Goal: Task Accomplishment & Management: Manage account settings

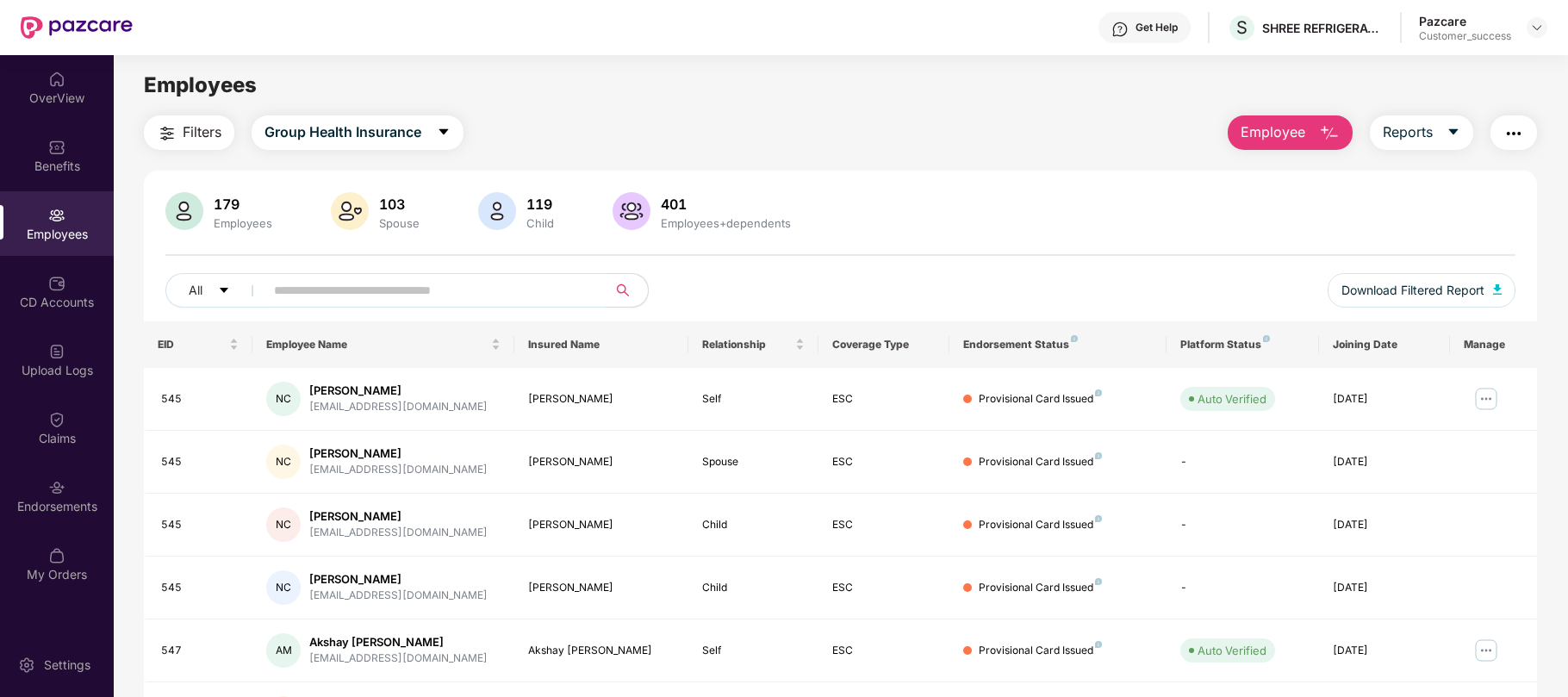
click at [1538, 39] on div "Pazcare Customer_success" at bounding box center [1483, 28] width 128 height 31
click at [1538, 31] on img at bounding box center [1537, 27] width 14 height 14
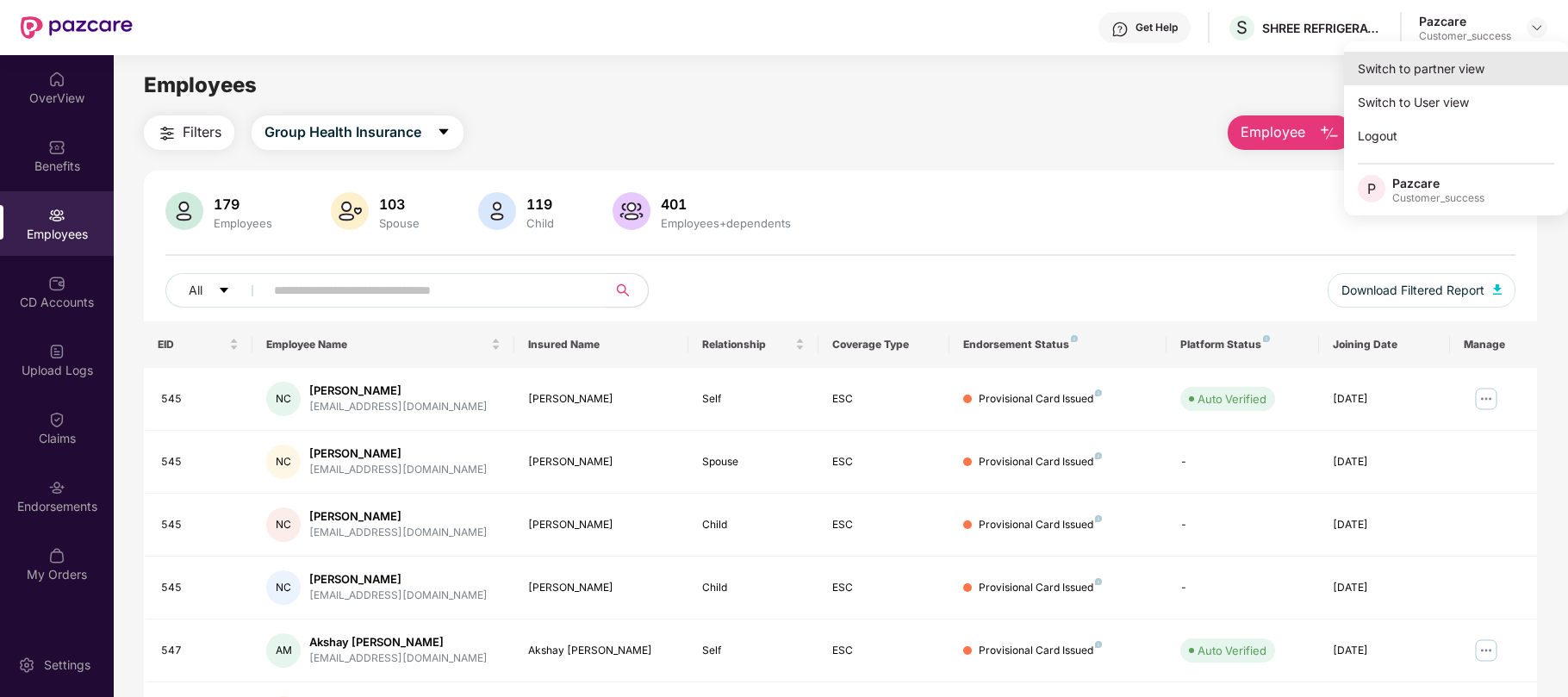
click at [1441, 77] on div "Switch to partner view" at bounding box center [1456, 68] width 224 height 33
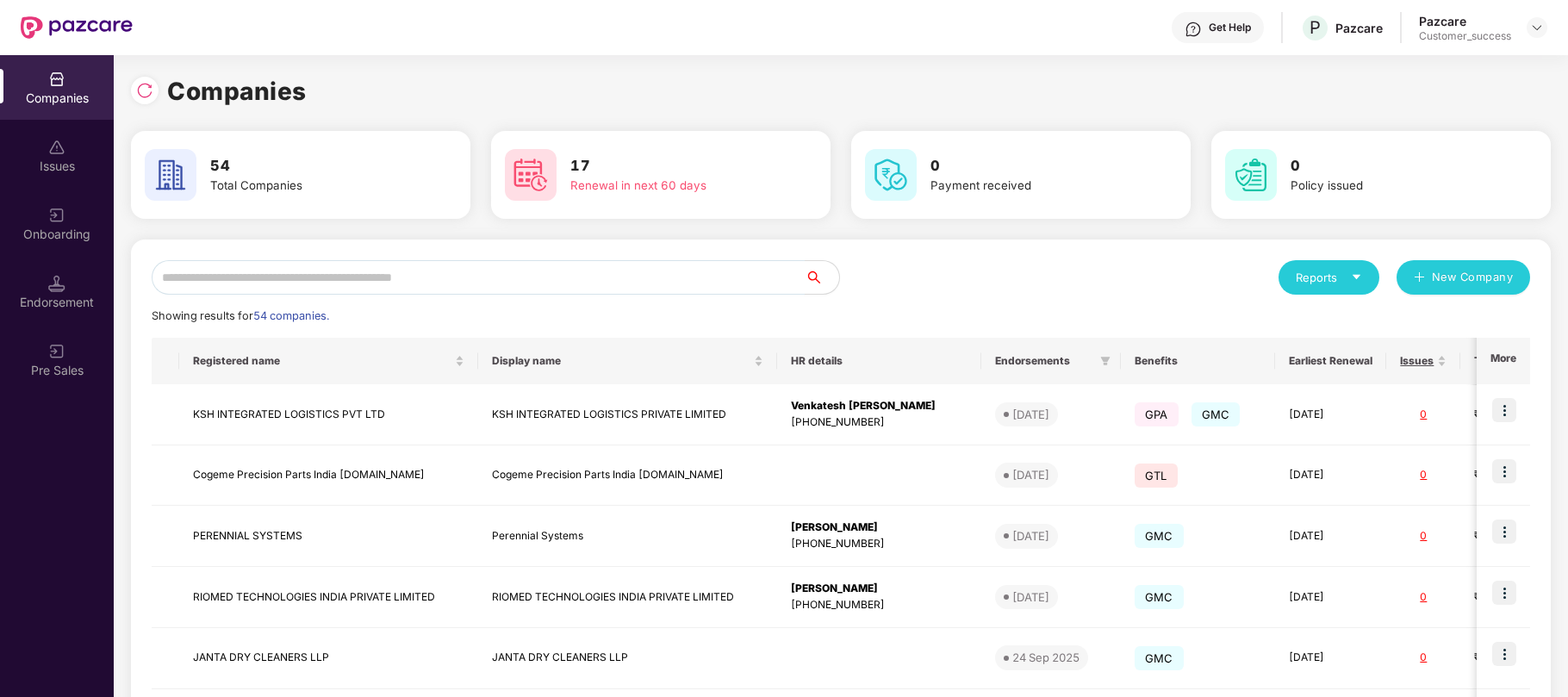
click at [448, 275] on input "text" at bounding box center [478, 277] width 653 height 34
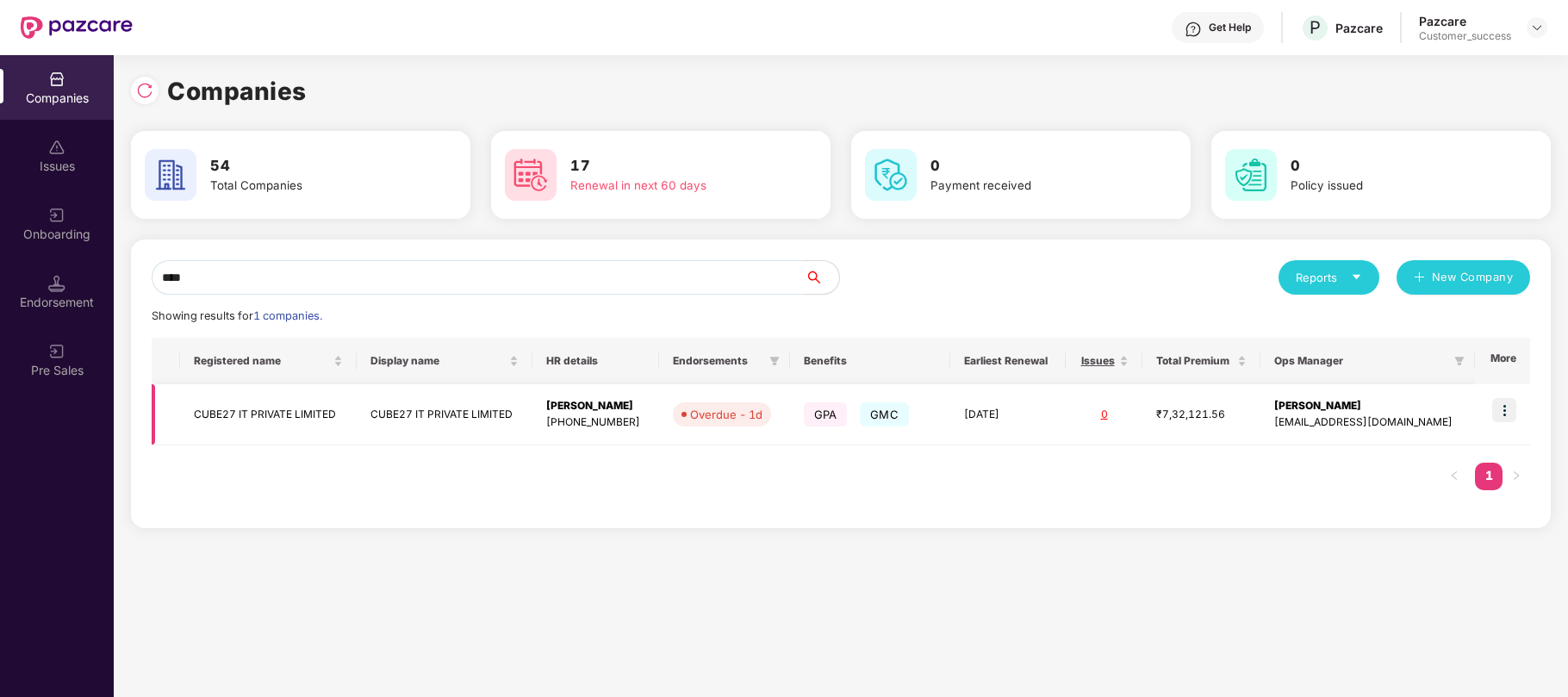
type input "****"
click at [1513, 408] on img at bounding box center [1504, 410] width 24 height 24
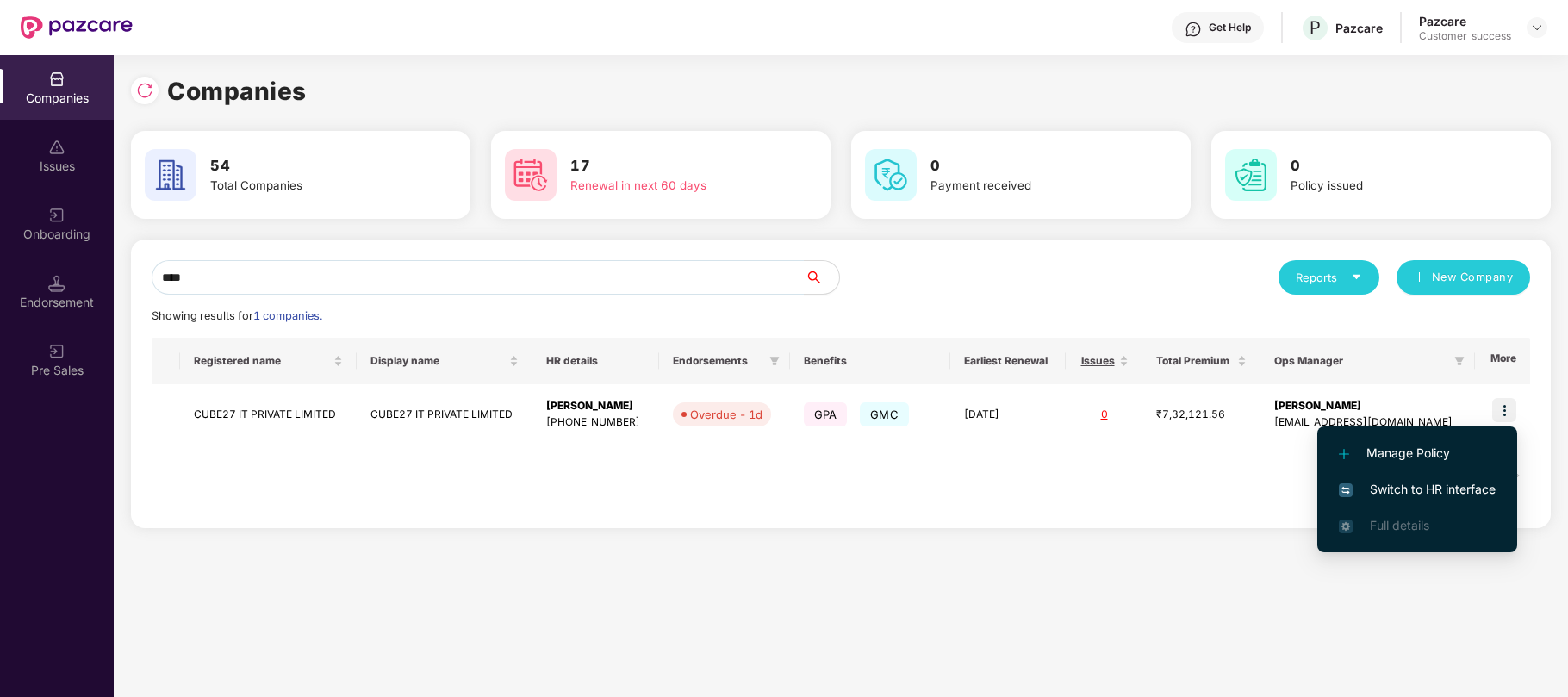
click at [1425, 493] on span "Switch to HR interface" at bounding box center [1417, 489] width 157 height 19
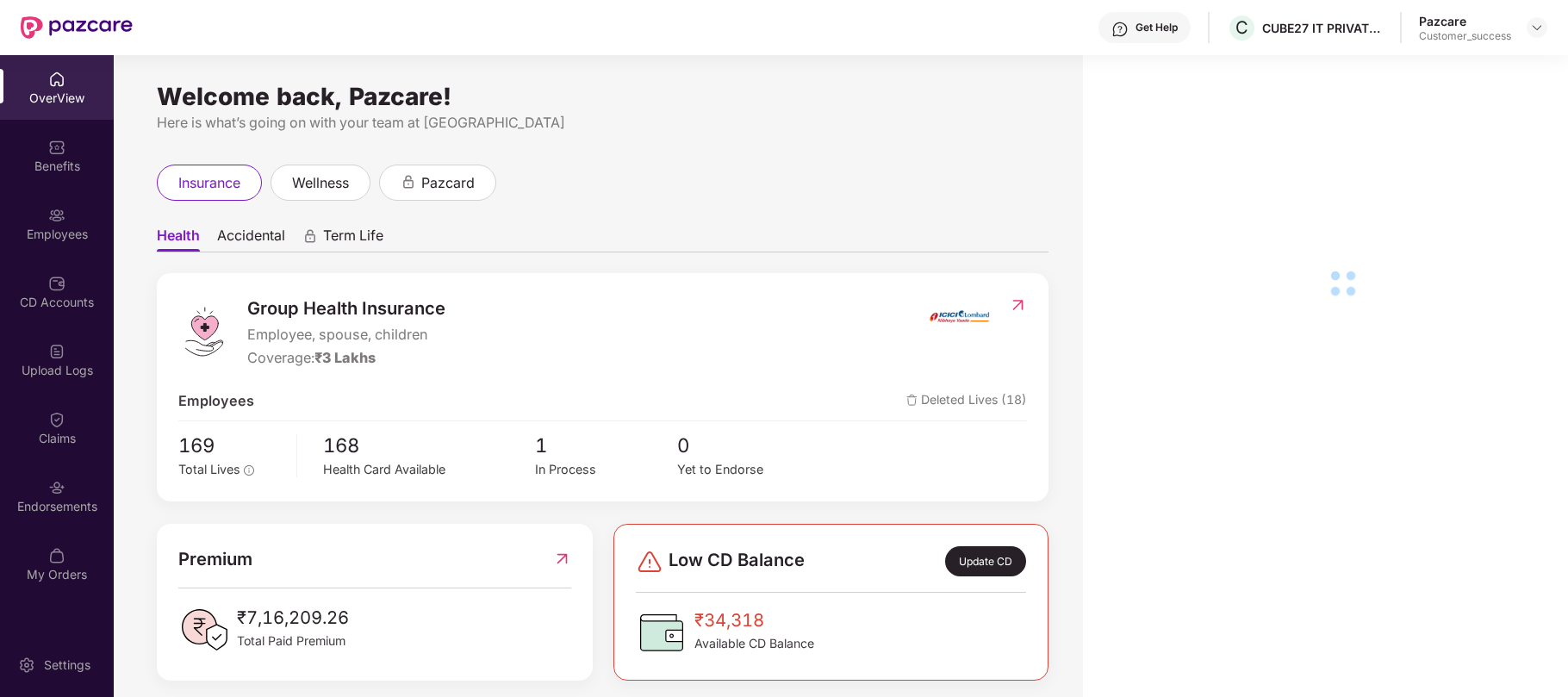
click at [70, 236] on div "Employees" at bounding box center [56, 234] width 114 height 18
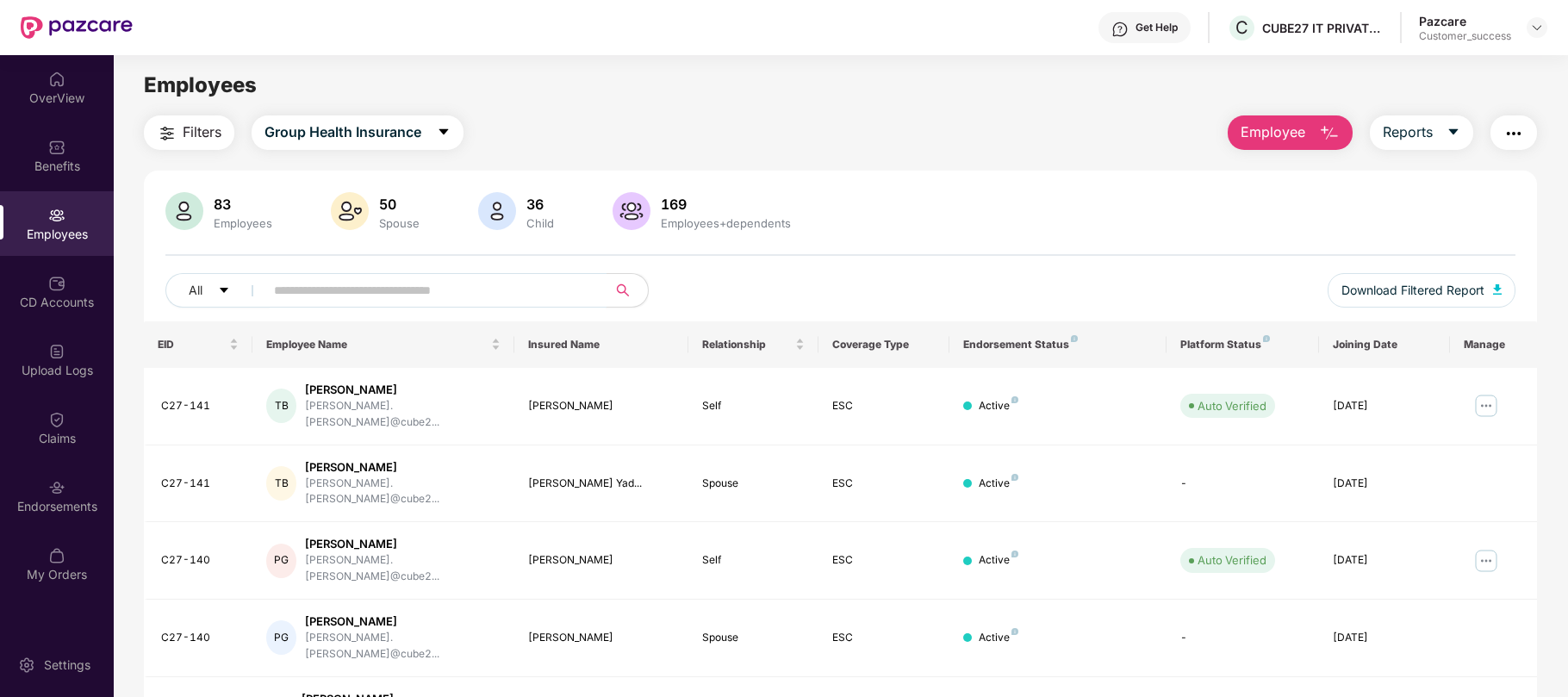
click at [327, 293] on input "text" at bounding box center [429, 290] width 310 height 26
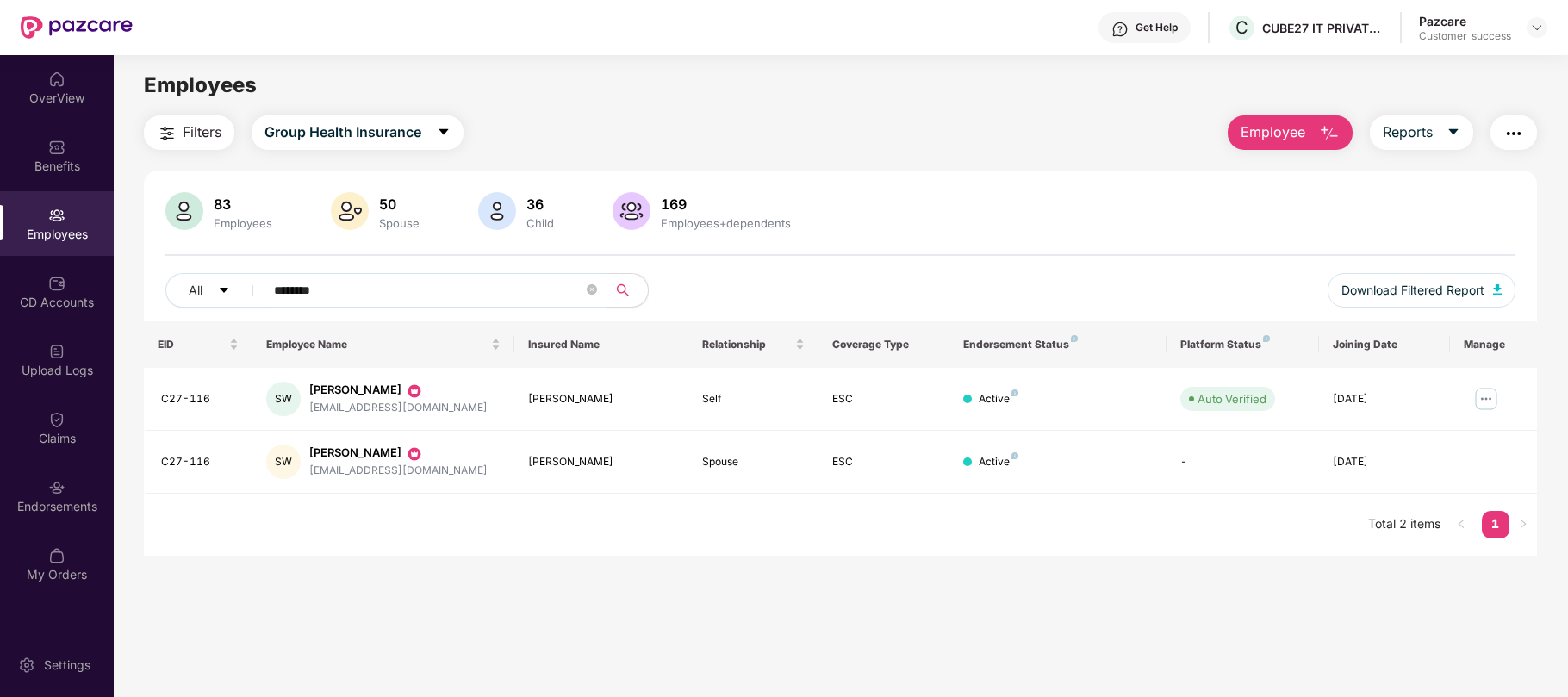
type input "********"
click at [1493, 403] on img at bounding box center [1486, 399] width 28 height 28
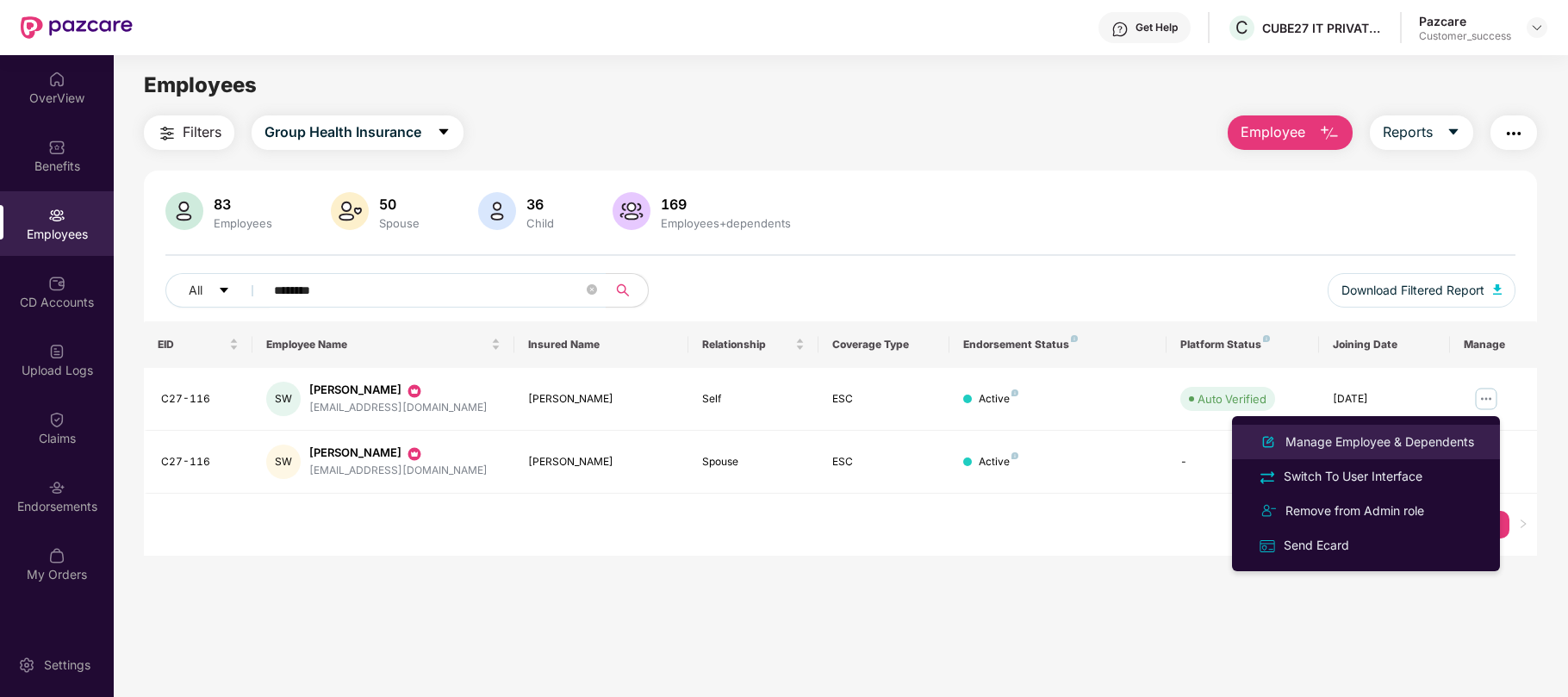
click at [1444, 436] on div "Manage Employee & Dependents" at bounding box center [1380, 442] width 196 height 19
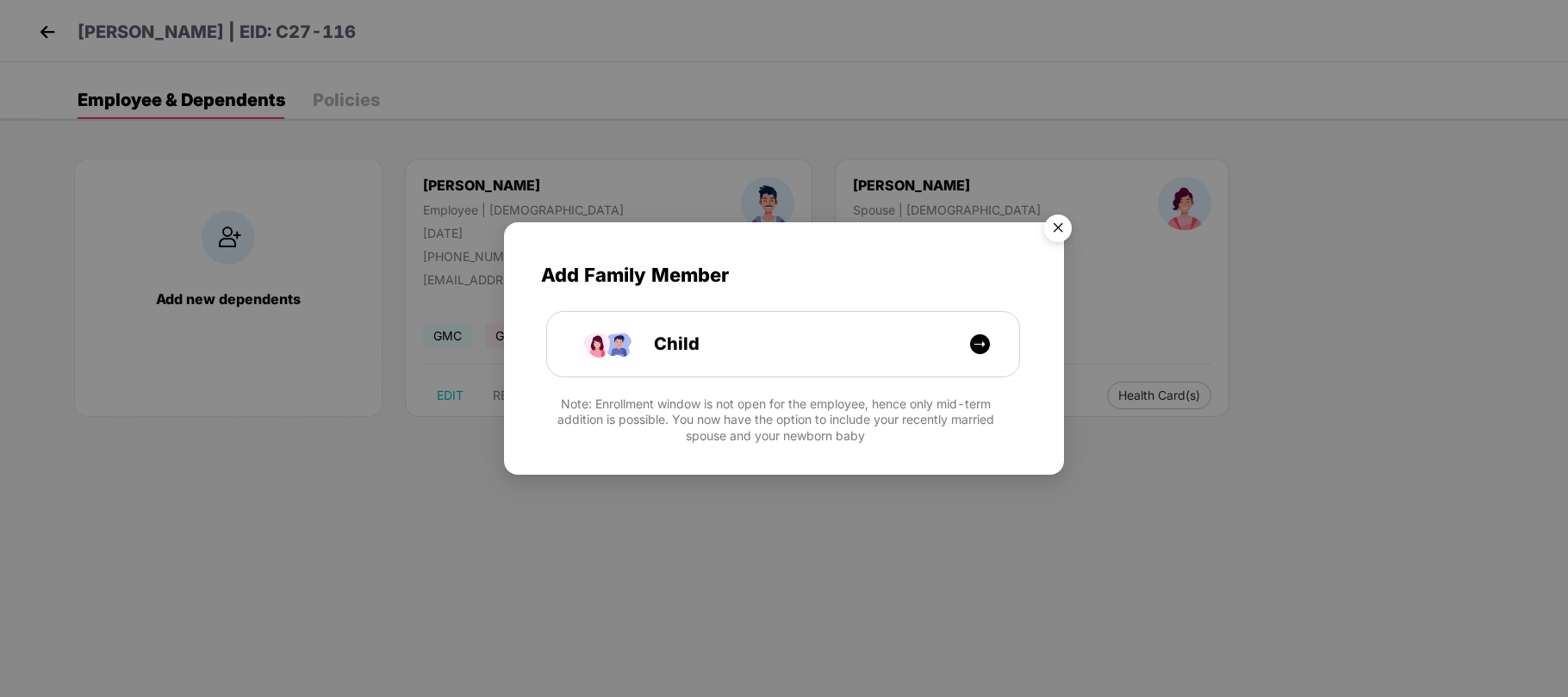
click at [1054, 229] on img "Close" at bounding box center [1058, 231] width 48 height 48
